Goal: Find specific page/section: Find specific page/section

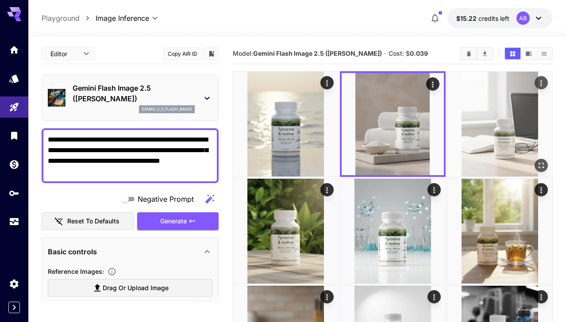
click at [486, 154] on img at bounding box center [499, 124] width 105 height 105
